Goal: Check status: Check status

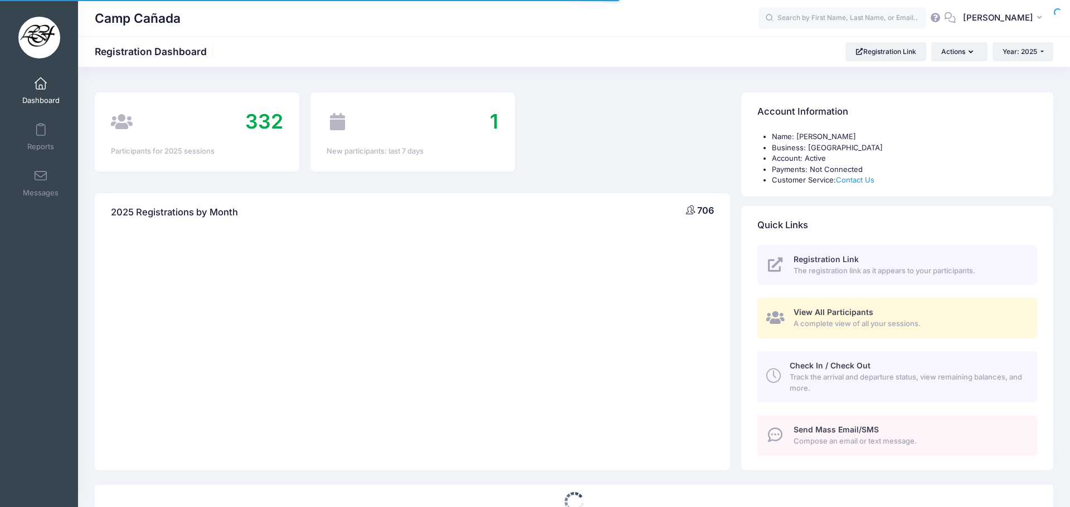
select select
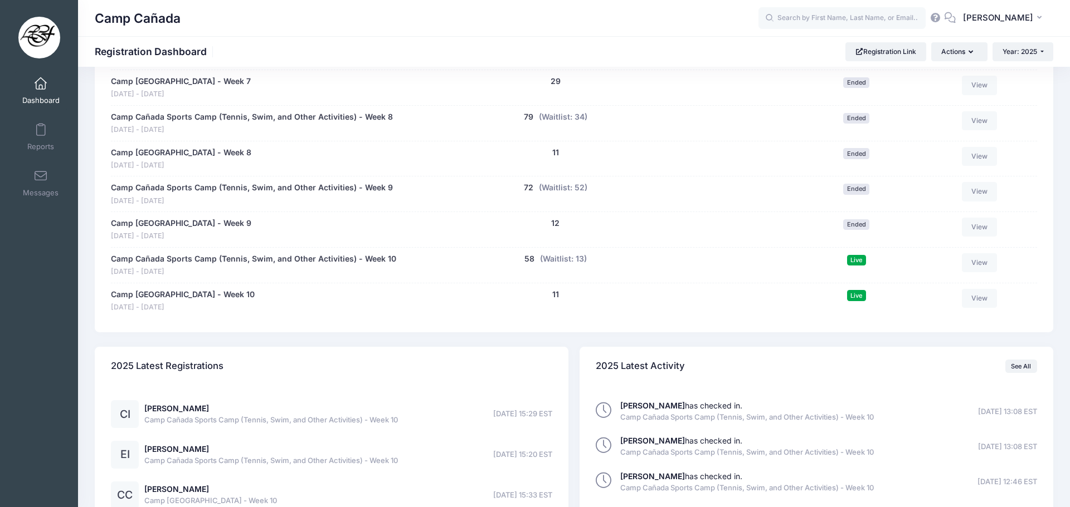
scroll to position [983, 0]
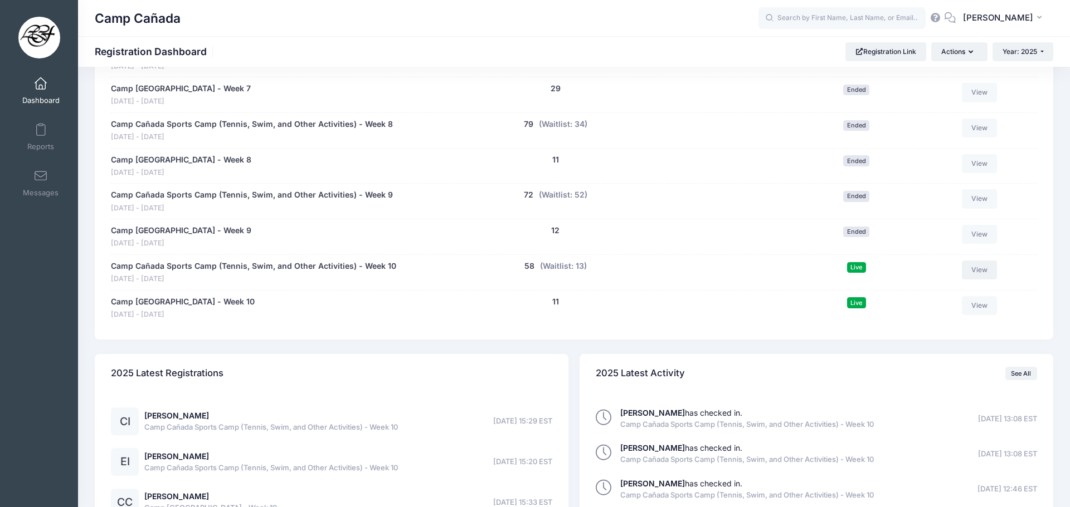
click at [975, 274] on link "View" at bounding box center [980, 270] width 36 height 19
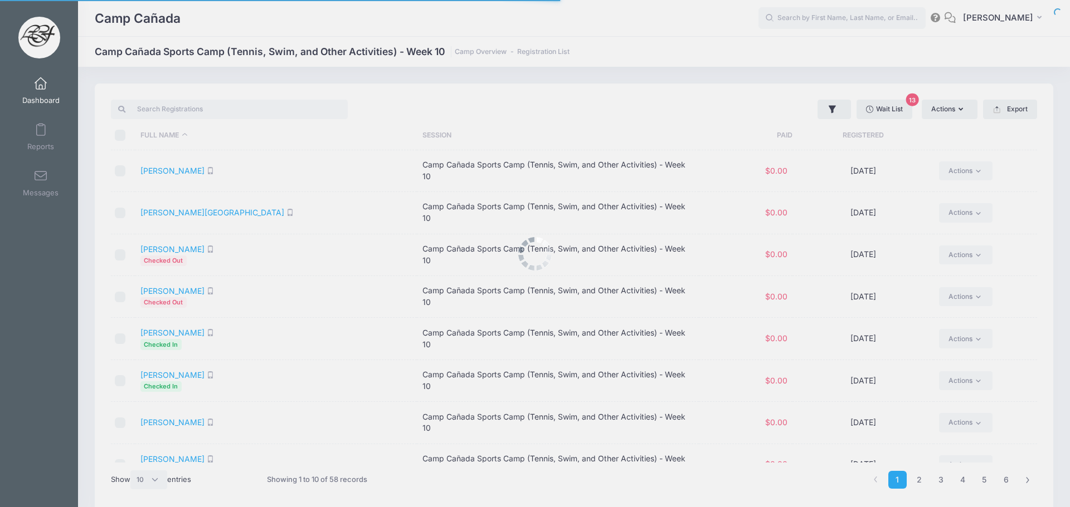
select select "10"
